Goal: Find specific page/section: Find specific page/section

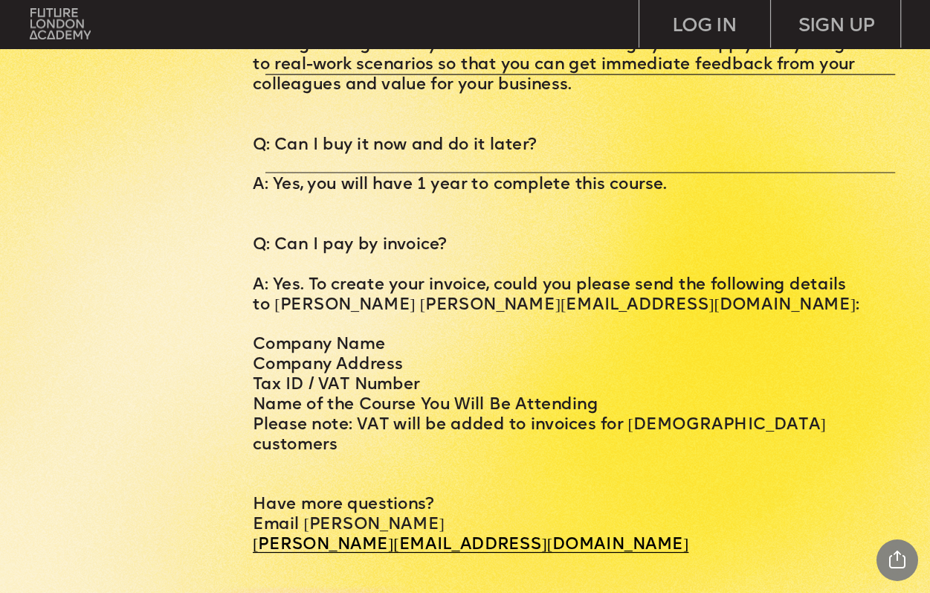
scroll to position [5743, 0]
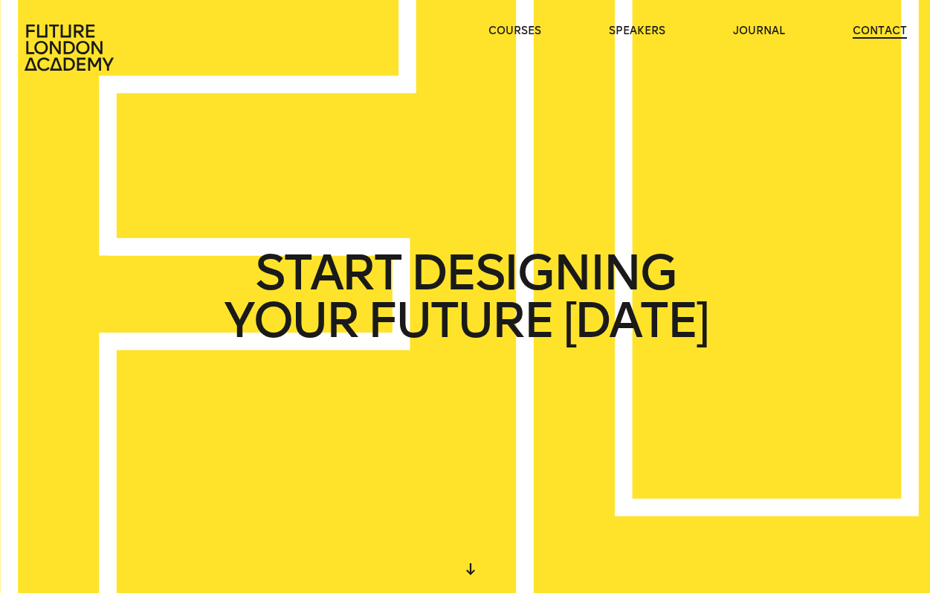
click at [882, 28] on link "contact" at bounding box center [880, 31] width 54 height 15
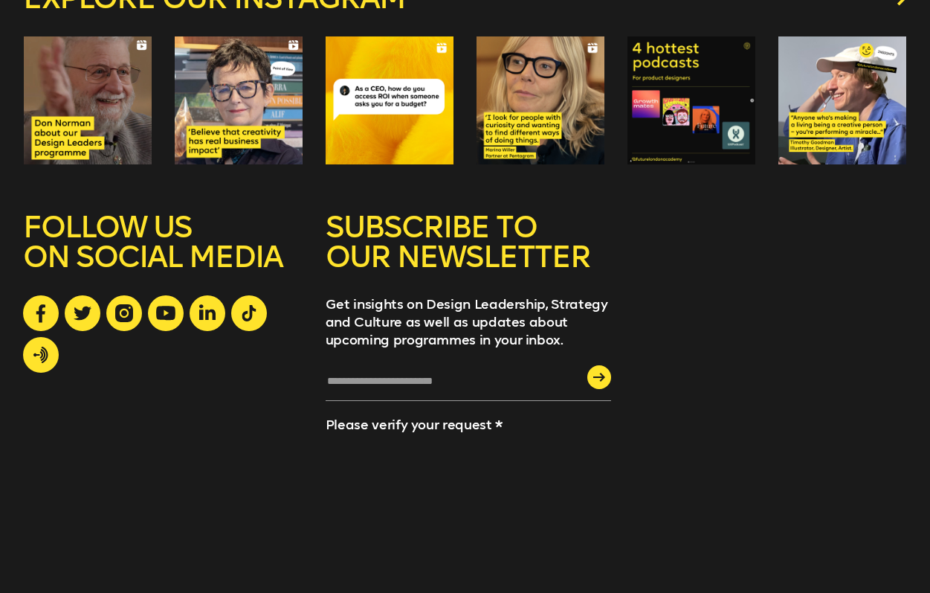
scroll to position [1567, 0]
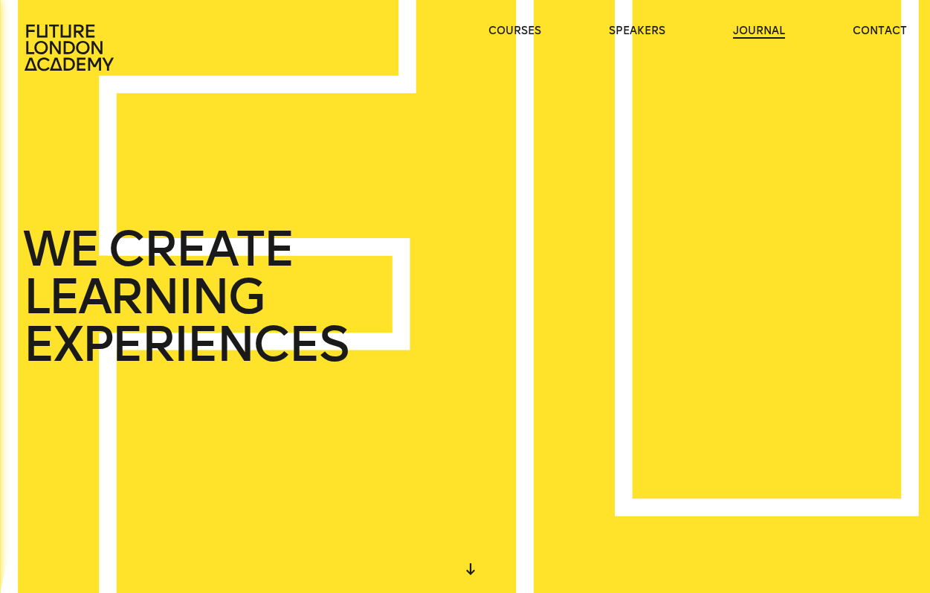
click at [760, 30] on link "journal" at bounding box center [759, 31] width 52 height 15
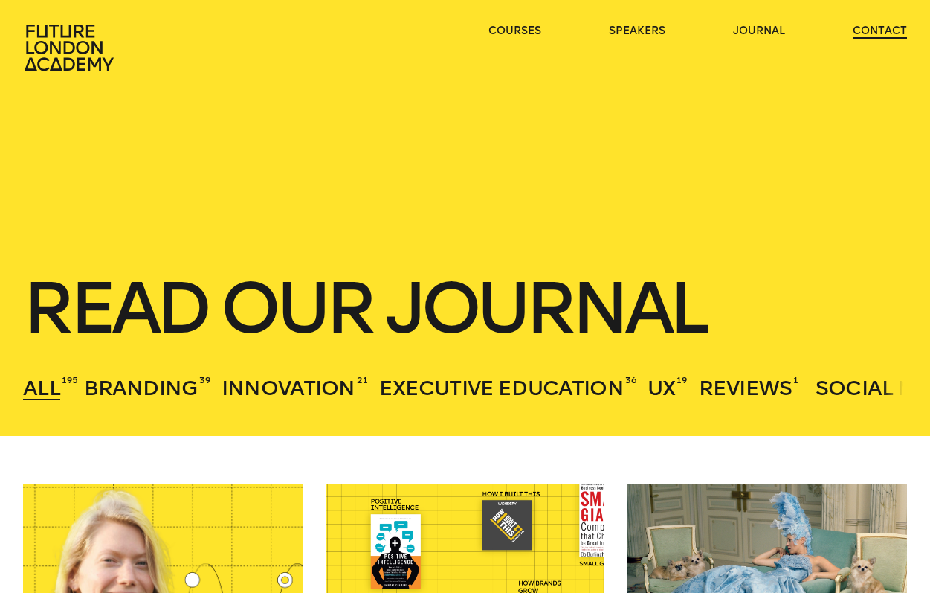
click at [864, 34] on link "contact" at bounding box center [880, 31] width 54 height 15
